Goal: Task Accomplishment & Management: Use online tool/utility

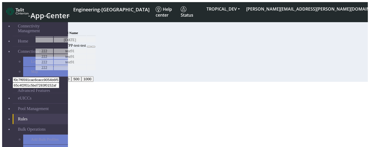
click at [21, 93] on link "eUICCs" at bounding box center [40, 98] width 55 height 10
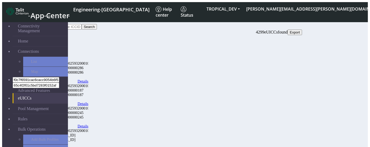
click at [89, 79] on link "Details" at bounding box center [83, 81] width 11 height 4
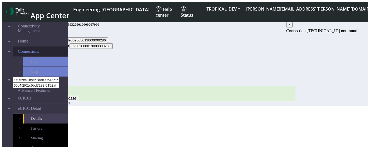
click at [22, 49] on link "Connections" at bounding box center [40, 51] width 55 height 10
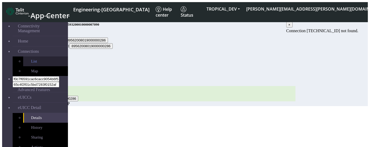
click at [23, 58] on link "List" at bounding box center [45, 61] width 45 height 10
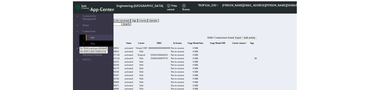
scroll to position [0, 484]
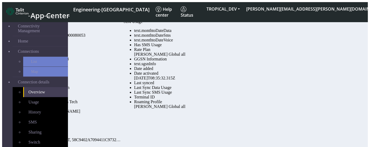
click at [210, 47] on div at bounding box center [171, 47] width 75 height 0
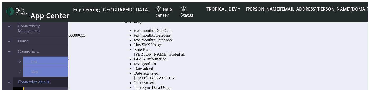
scroll to position [123, 0]
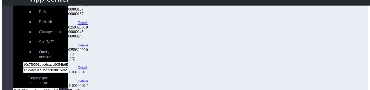
scroll to position [139, 0]
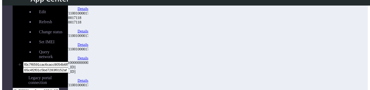
click at [89, 78] on link "Details" at bounding box center [83, 80] width 11 height 4
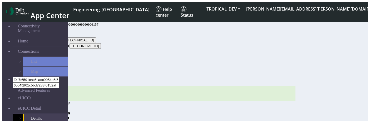
scroll to position [37, 0]
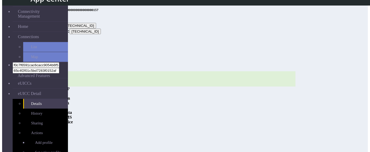
scroll to position [6, 0]
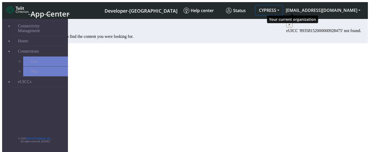
click at [283, 8] on button "CYPRESS" at bounding box center [269, 10] width 27 height 9
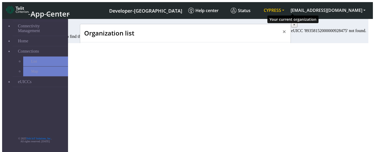
scroll to position [2, 0]
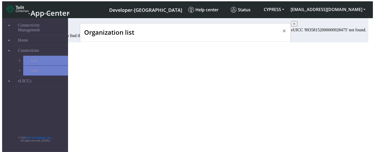
click at [117, 83] on span "CONNECTIVITY_QATEST" at bounding box center [118, 85] width 48 height 5
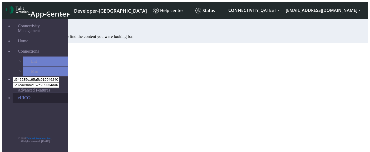
click at [41, 93] on link "eUICCs" at bounding box center [40, 98] width 55 height 10
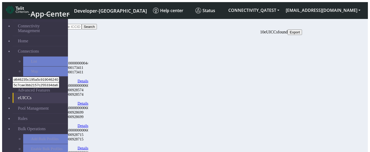
click at [82, 28] on input "Search..." at bounding box center [58, 27] width 47 height 6
paste input "89358152000000928475"
type input "89358152000000928475"
click at [97, 28] on button "Search" at bounding box center [89, 27] width 15 height 6
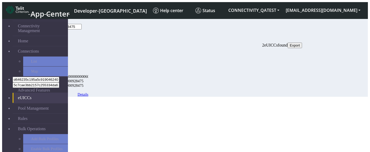
click at [89, 93] on link "Details" at bounding box center [83, 95] width 11 height 4
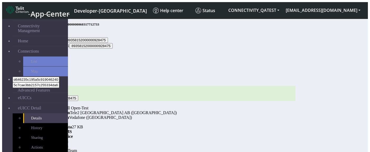
scroll to position [19, 0]
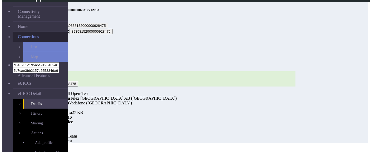
click at [46, 32] on link "Connections" at bounding box center [40, 37] width 55 height 10
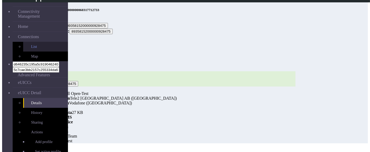
click at [43, 42] on link "List" at bounding box center [45, 47] width 45 height 10
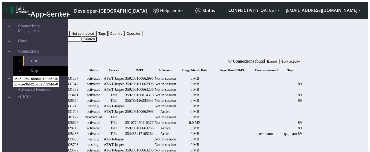
click at [82, 36] on input "Search..." at bounding box center [58, 39] width 47 height 6
paste input "89358152000000928475"
type input "89358152000000928475"
click at [97, 36] on button "Search" at bounding box center [89, 39] width 15 height 6
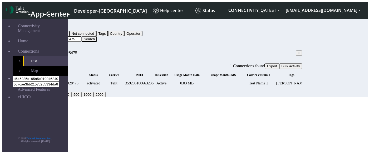
scroll to position [0, 254]
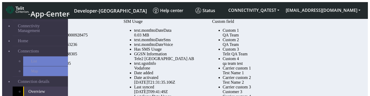
scroll to position [111, 0]
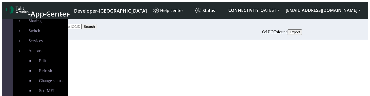
scroll to position [152, 0]
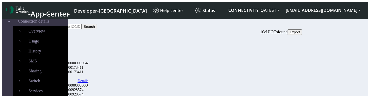
click at [89, 79] on link "Details" at bounding box center [83, 81] width 11 height 4
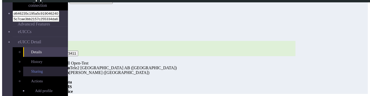
scroll to position [224, 0]
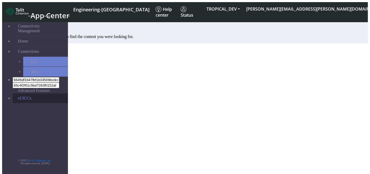
click at [39, 93] on link "eUICCs" at bounding box center [40, 98] width 55 height 10
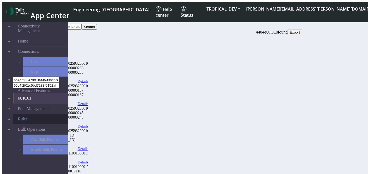
click at [43, 96] on link "Rules" at bounding box center [40, 119] width 55 height 10
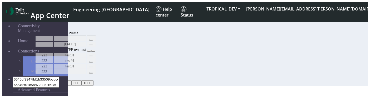
click at [96, 54] on table "MCC Code Pool Name March18 704,611 DNLD_TPP-test-test 222 test91 222 test91 222…" at bounding box center [65, 53] width 61 height 46
click at [93, 41] on button at bounding box center [91, 40] width 4 height 2
click at [93, 51] on icon at bounding box center [93, 51] width 0 height 0
click at [96, 41] on td at bounding box center [91, 38] width 9 height 5
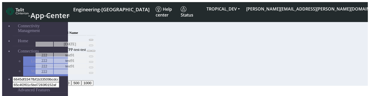
click at [91, 40] on icon at bounding box center [91, 40] width 0 height 0
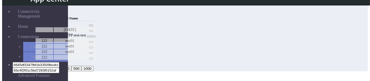
scroll to position [38, 0]
drag, startPoint x: 326, startPoint y: 34, endPoint x: 220, endPoint y: 33, distance: 105.7
click at [95, 36] on button at bounding box center [93, 37] width 4 height 2
click at [95, 37] on button at bounding box center [93, 37] width 4 height 2
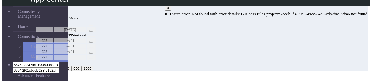
scroll to position [0, 0]
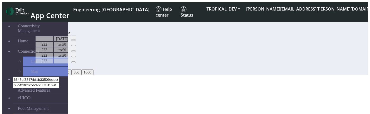
click at [46, 26] on button "Add" at bounding box center [40, 27] width 11 height 6
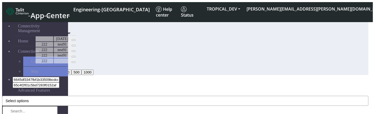
click at [167, 81] on button "Select options" at bounding box center [185, 101] width 366 height 10
click at [118, 81] on div "MCC Code * 344 344 368 530 635 466 218 234 452 410 740 704 467 642 630 708 472 …" at bounding box center [185, 101] width 366 height 20
select select "8: Object"
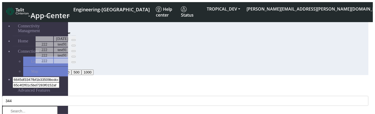
click at [2, 81] on icon "Close" at bounding box center [2, 91] width 0 height 0
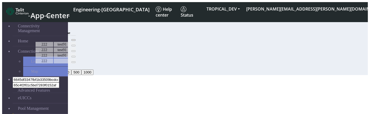
click at [76, 41] on button at bounding box center [73, 40] width 4 height 2
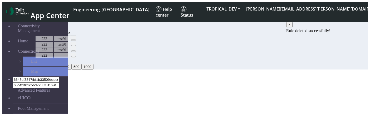
scroll to position [13, 0]
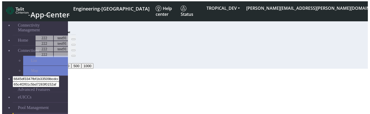
click at [76, 58] on table "MCC Code Pool Name 222 test91 222 test91 222 test91 222" at bounding box center [55, 43] width 41 height 29
